Goal: Task Accomplishment & Management: Use online tool/utility

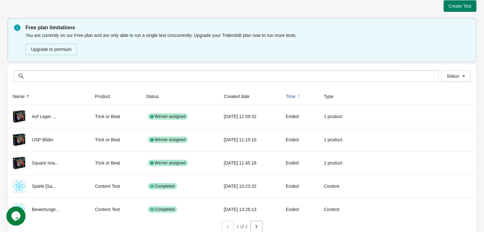
scroll to position [11, 0]
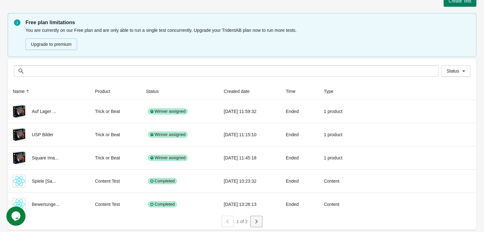
click at [256, 219] on icon "button" at bounding box center [256, 222] width 6 height 6
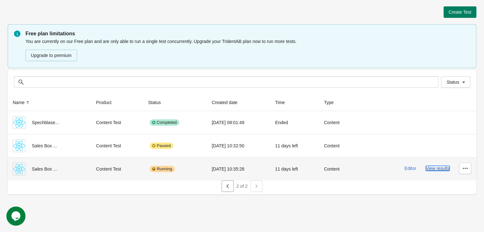
click at [441, 166] on button "View results" at bounding box center [438, 168] width 24 height 5
click at [441, 166] on div "Create Test Free plan limitations You are currently on our Free plan and are on…" at bounding box center [242, 116] width 484 height 232
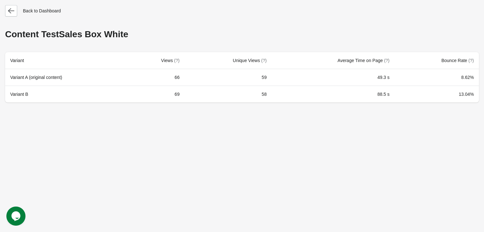
click at [373, 157] on div "Back to Dashboard Content Test Sales Box White Variant Views (?) Unique Views (…" at bounding box center [242, 116] width 484 height 232
click at [9, 4] on div "Back to Dashboard Content Test Sales Box White Variant Views (?) Unique Views (…" at bounding box center [242, 116] width 484 height 232
click at [12, 9] on icon "button" at bounding box center [11, 11] width 6 height 6
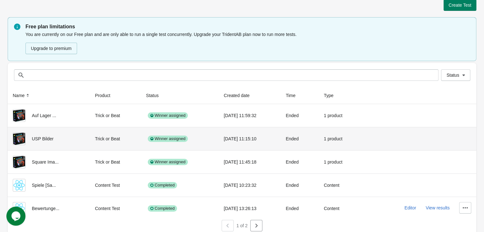
scroll to position [11, 0]
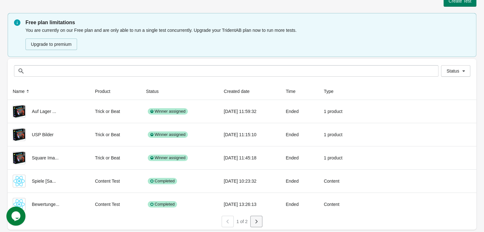
click at [253, 218] on button "button" at bounding box center [256, 221] width 12 height 11
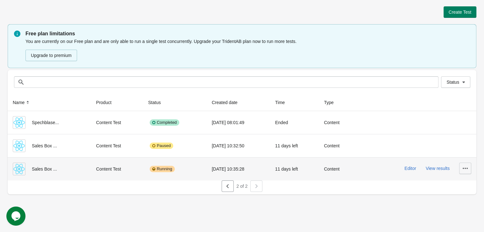
click at [462, 170] on icon "button" at bounding box center [465, 168] width 6 height 6
click at [466, 211] on span "Finish" at bounding box center [459, 211] width 13 height 6
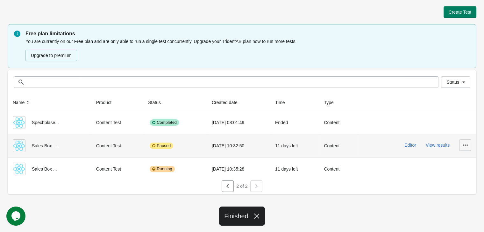
click at [465, 150] on button "button" at bounding box center [465, 145] width 12 height 11
click at [460, 160] on span "Delete" at bounding box center [459, 162] width 13 height 6
